Goal: Submit feedback/report problem

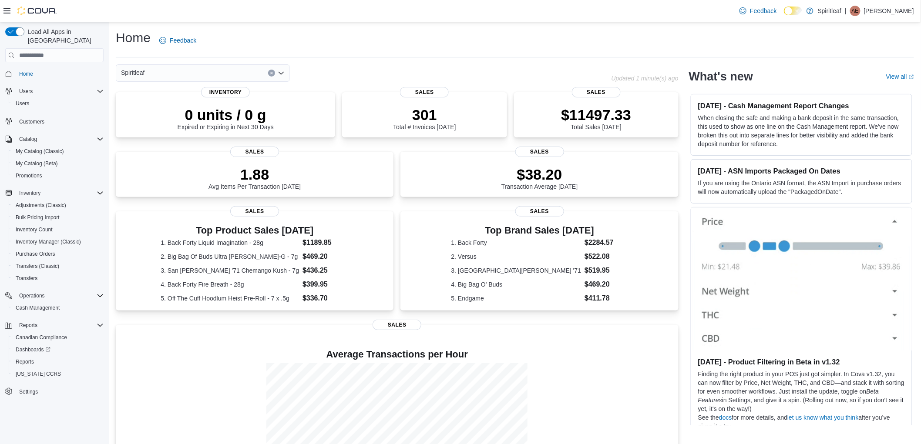
click at [492, 55] on div "Home Feedback" at bounding box center [515, 43] width 798 height 28
